Goal: Transaction & Acquisition: Purchase product/service

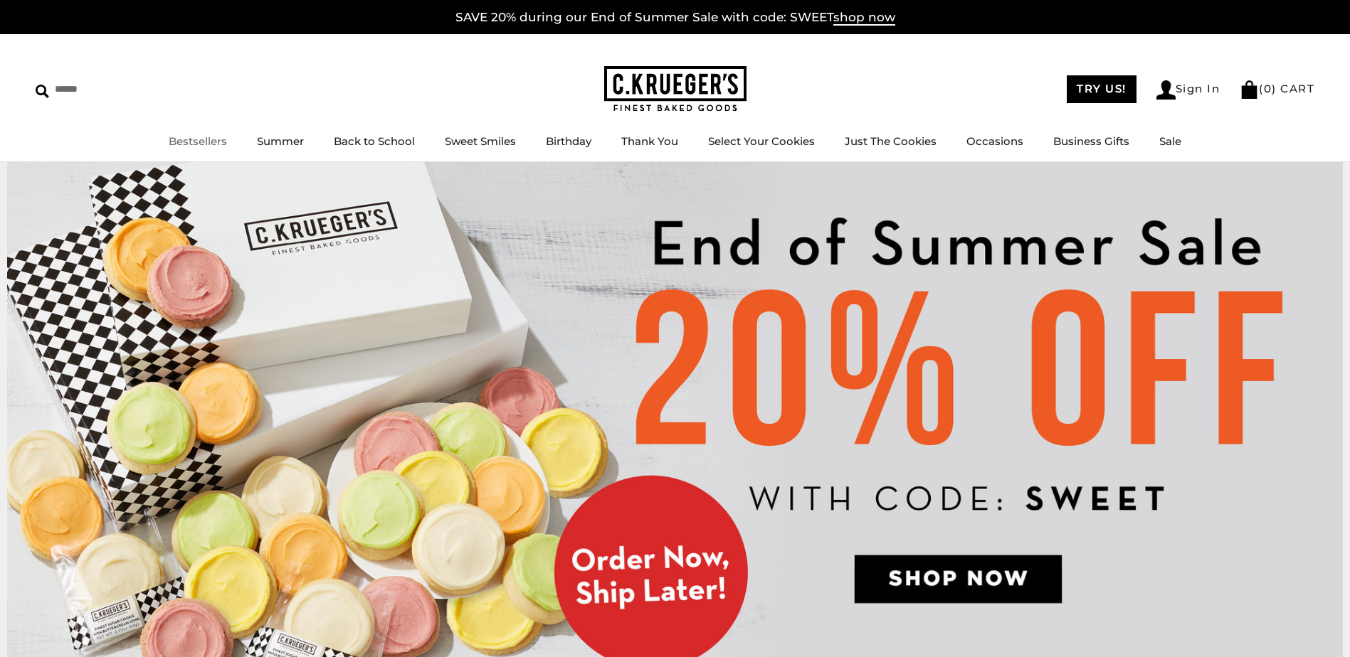
click at [218, 141] on link "Bestsellers" at bounding box center [198, 141] width 58 height 14
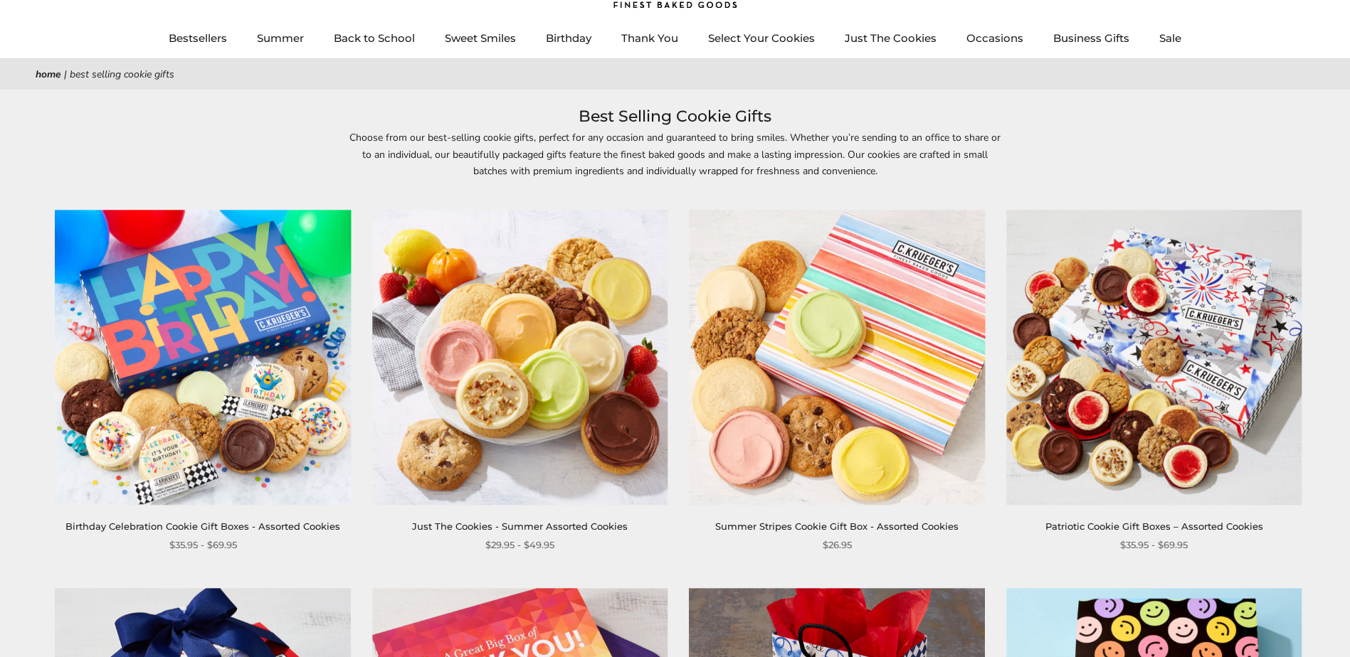
scroll to position [71, 0]
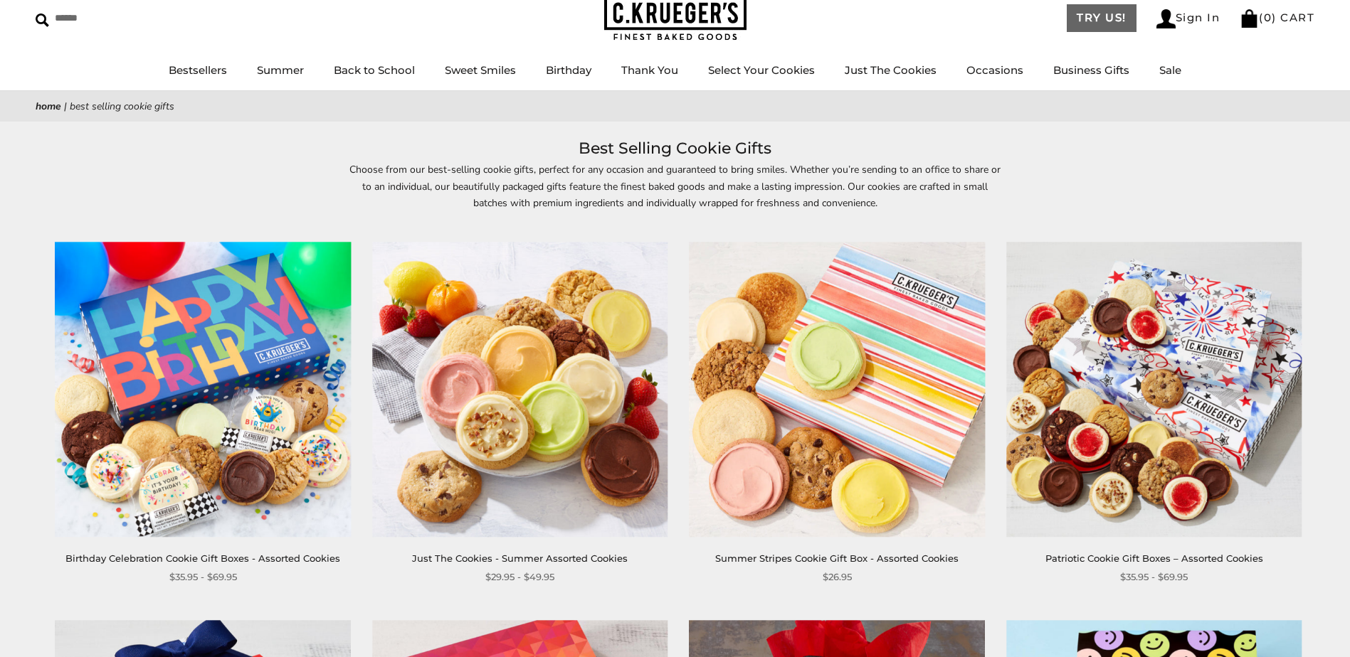
click at [1104, 23] on link "TRY US!" at bounding box center [1102, 18] width 70 height 28
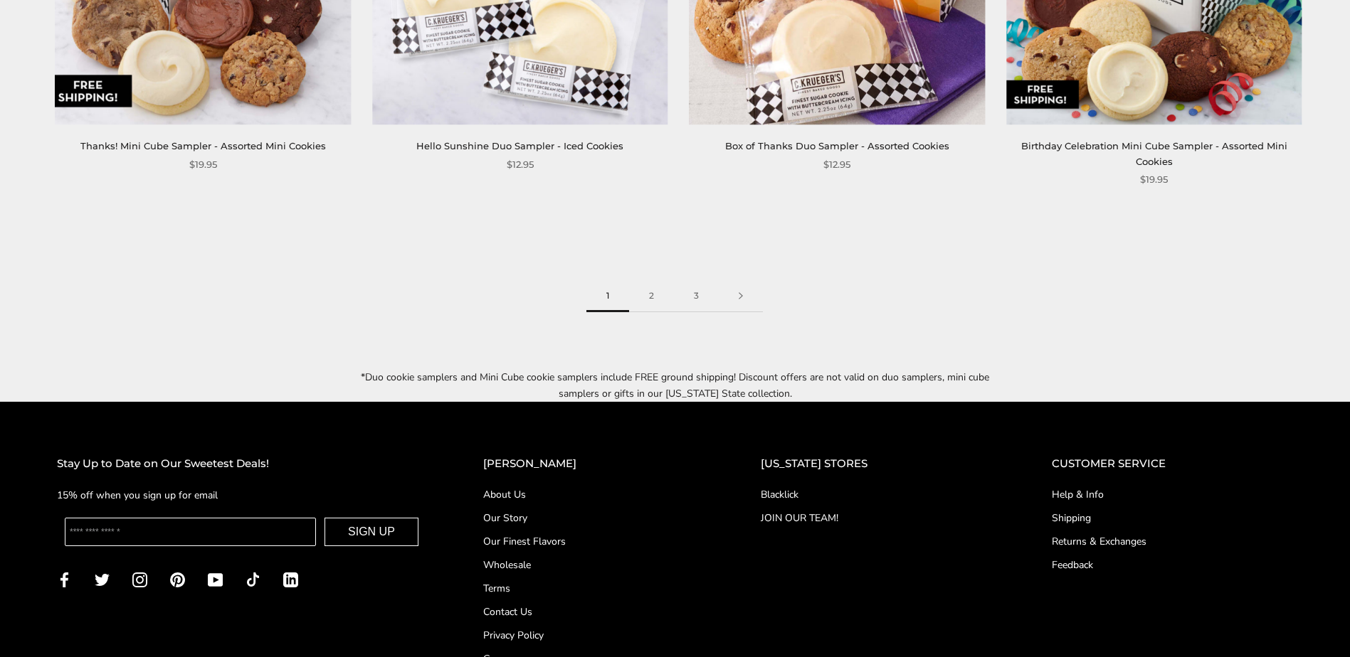
scroll to position [2416, 0]
